Goal: Information Seeking & Learning: Learn about a topic

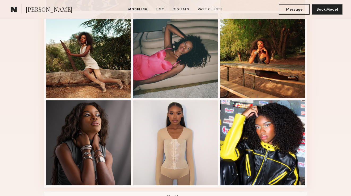
scroll to position [319, 0]
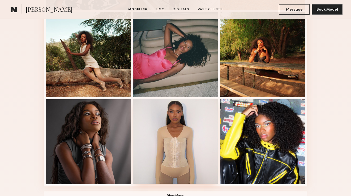
click at [174, 132] on div at bounding box center [175, 141] width 85 height 85
